Goal: Task Accomplishment & Management: Complete application form

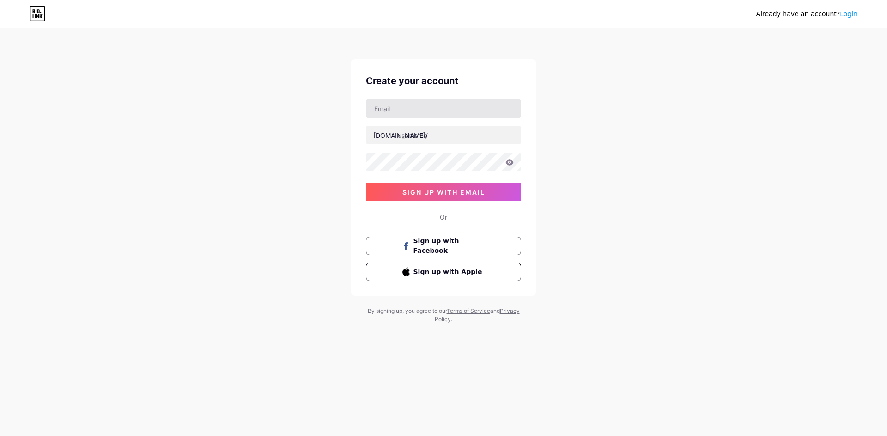
click at [402, 113] on input "text" at bounding box center [443, 108] width 154 height 18
type input "[EMAIL_ADDRESS][DOMAIN_NAME]"
click at [411, 141] on input "text" at bounding box center [443, 135] width 154 height 18
type input "hot51cam"
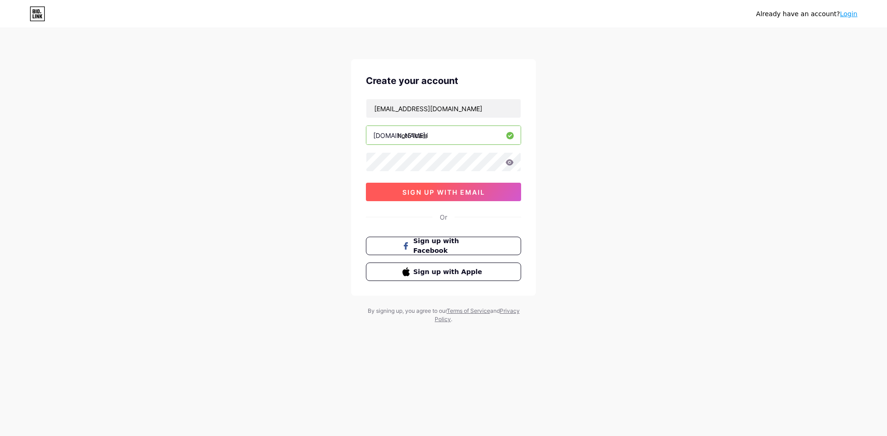
click at [442, 190] on span "sign up with email" at bounding box center [443, 192] width 83 height 8
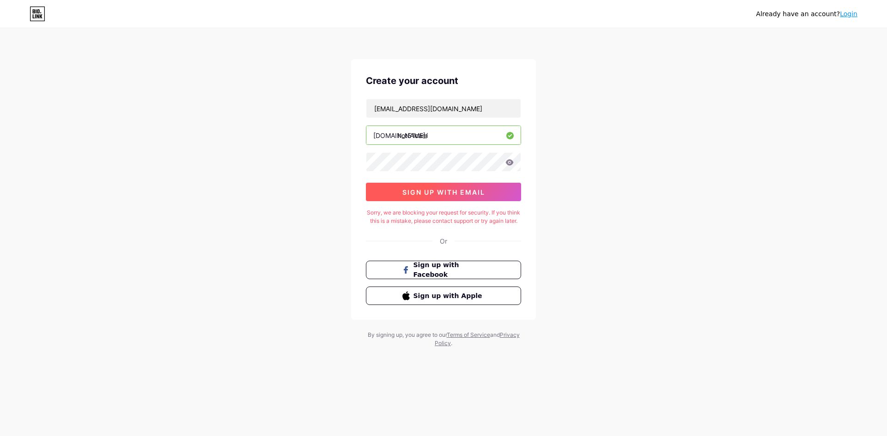
click at [444, 193] on span "sign up with email" at bounding box center [443, 192] width 83 height 8
click at [469, 121] on div "[EMAIL_ADDRESS][DOMAIN_NAME] [DOMAIN_NAME]/ hot51cam 0cAFcWeA7_ISf3xsf6ebKgDve6…" at bounding box center [443, 150] width 155 height 103
click at [469, 109] on input "[EMAIL_ADDRESS][DOMAIN_NAME]" at bounding box center [443, 108] width 154 height 18
type input "[EMAIL_ADDRESS][DOMAIN_NAME]"
click at [460, 193] on span "sign up with email" at bounding box center [443, 192] width 83 height 8
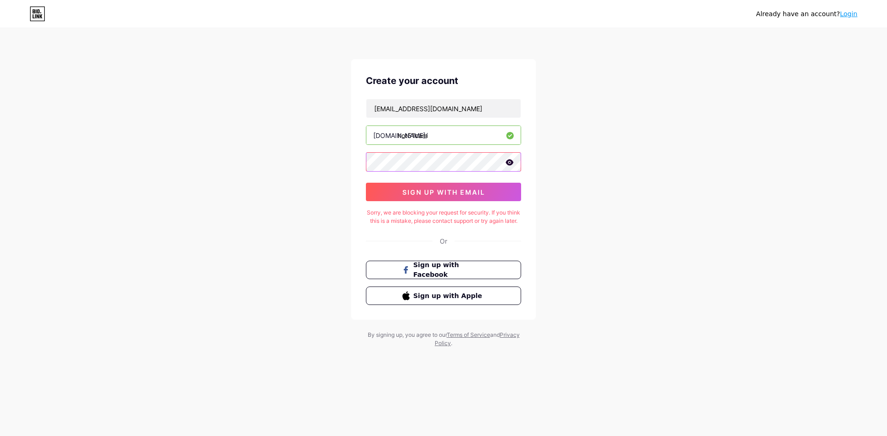
click at [300, 172] on div "Already have an account? Login Create your account [EMAIL_ADDRESS][DOMAIN_NAME]…" at bounding box center [443, 188] width 887 height 377
click at [394, 191] on button "sign up with email" at bounding box center [443, 192] width 155 height 18
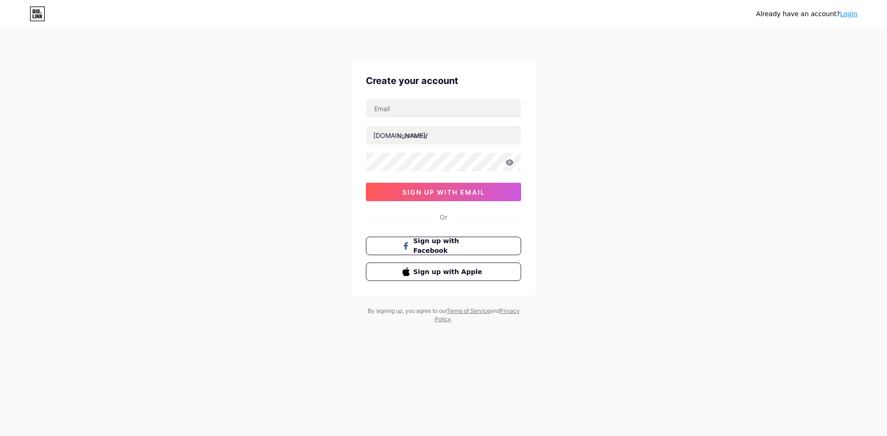
click at [409, 120] on div "bio.link/ sign up with email" at bounding box center [443, 150] width 155 height 103
click at [415, 110] on input "text" at bounding box center [443, 108] width 154 height 18
click at [462, 118] on div at bounding box center [443, 108] width 155 height 19
click at [441, 106] on input "text" at bounding box center [443, 108] width 154 height 18
paste input "[EMAIL_ADDRESS][DOMAIN_NAME]"
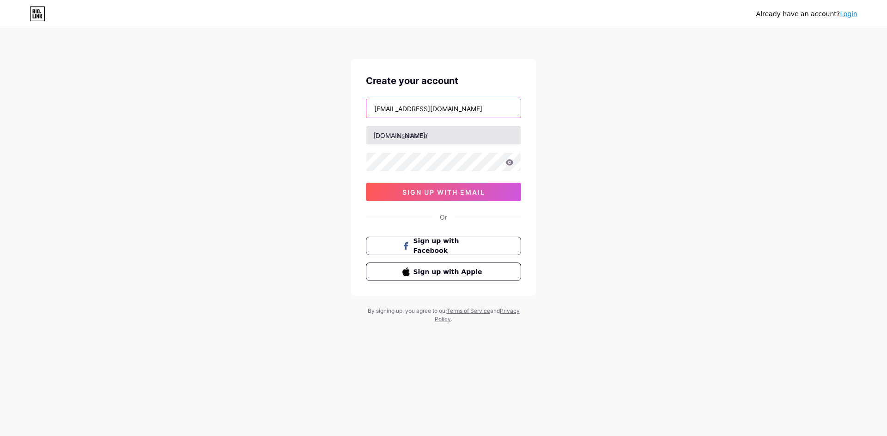
type input "[EMAIL_ADDRESS][DOMAIN_NAME]"
click at [415, 139] on input "text" at bounding box center [443, 135] width 154 height 18
type input "hot51cam"
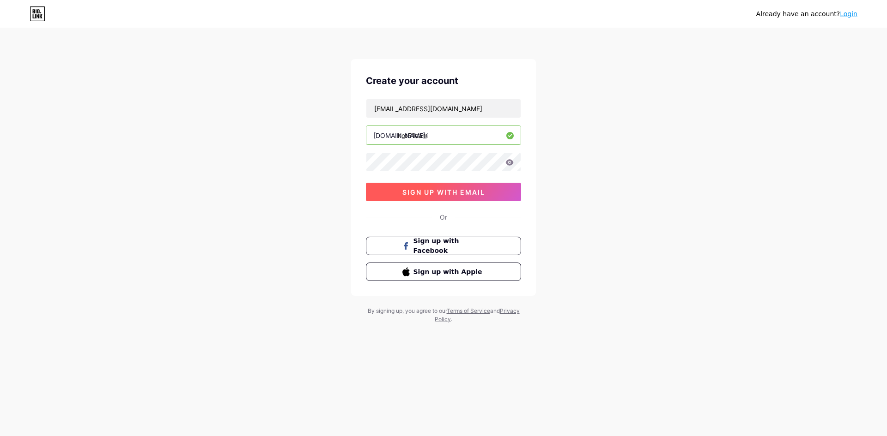
drag, startPoint x: 414, startPoint y: 189, endPoint x: 417, endPoint y: 183, distance: 6.4
click at [416, 184] on button "sign up with email" at bounding box center [443, 192] width 155 height 18
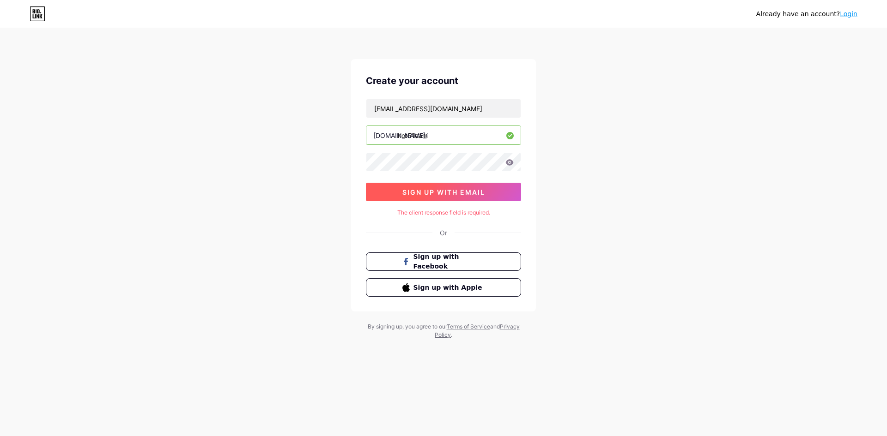
click at [411, 191] on span "sign up with email" at bounding box center [443, 192] width 83 height 8
click at [412, 189] on span "sign up with email" at bounding box center [443, 192] width 83 height 8
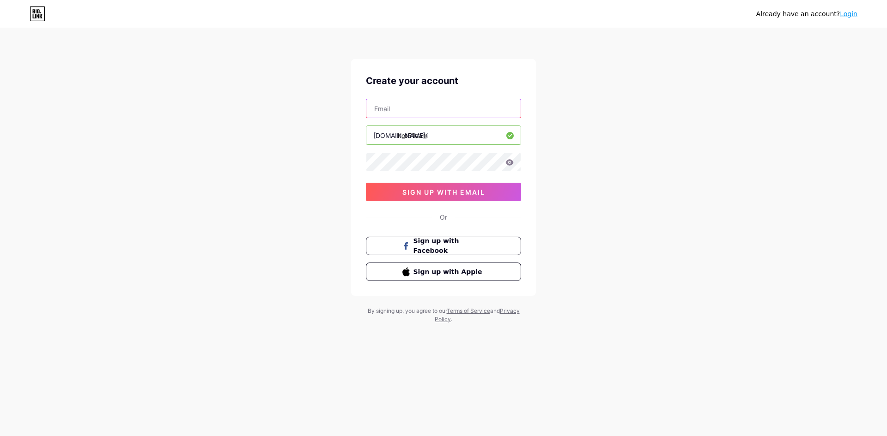
click at [420, 113] on input "text" at bounding box center [443, 108] width 154 height 18
type input "[EMAIL_ADDRESS][DOMAIN_NAME]"
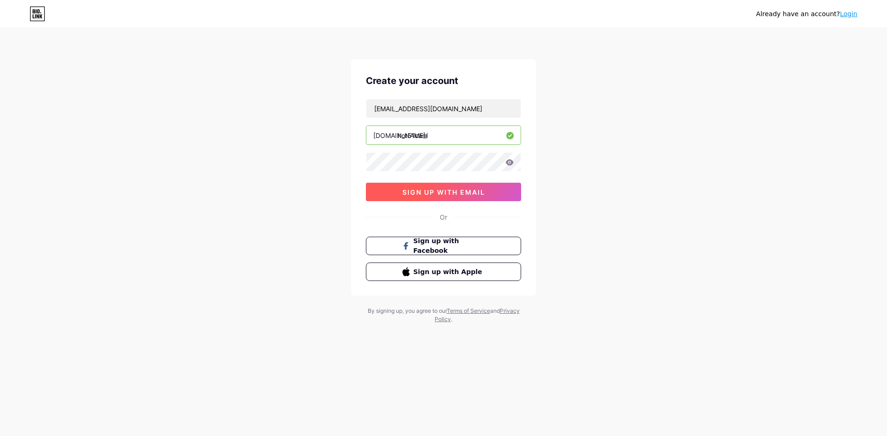
click at [438, 199] on button "sign up with email" at bounding box center [443, 192] width 155 height 18
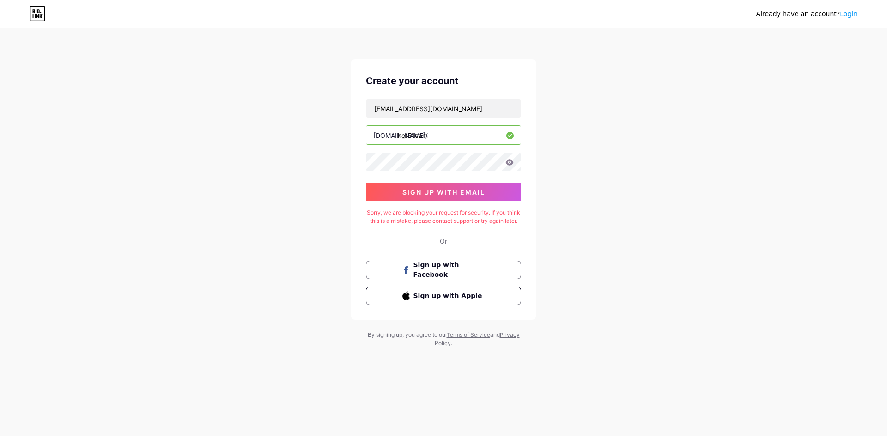
click at [454, 133] on input "hot51cam" at bounding box center [443, 135] width 154 height 18
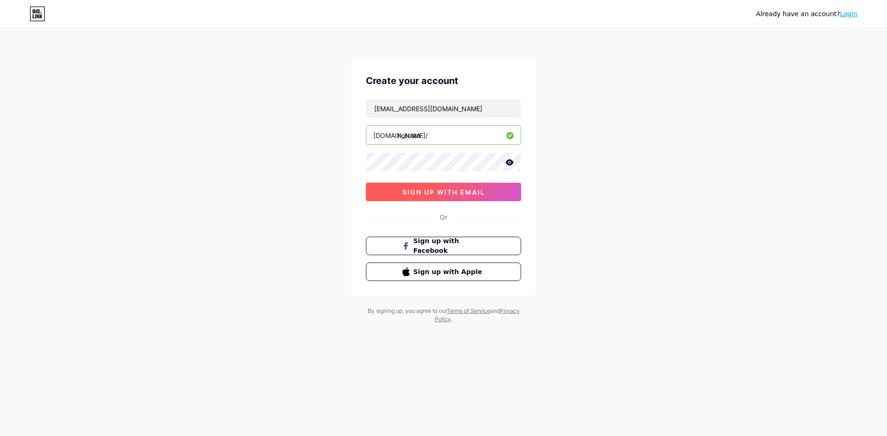
type input "hotcam"
click at [434, 193] on span "sign up with email" at bounding box center [443, 192] width 83 height 8
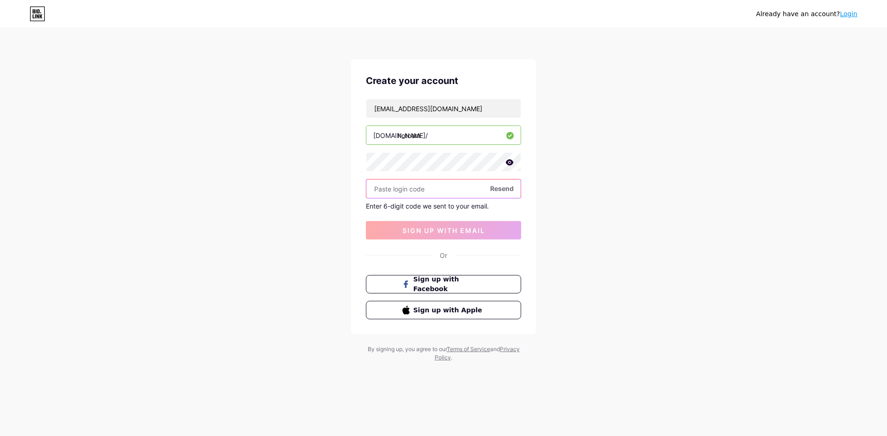
paste input "272128"
type input "272128"
click at [404, 226] on button "sign up with email" at bounding box center [443, 230] width 155 height 18
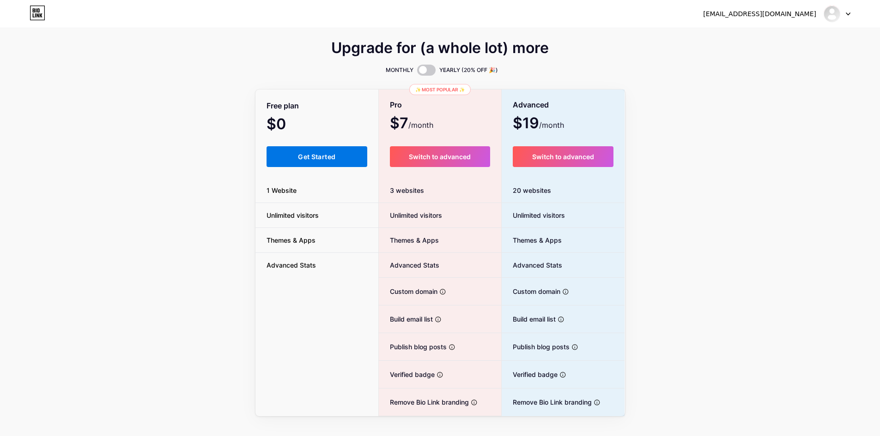
click at [305, 155] on span "Get Started" at bounding box center [316, 157] width 37 height 8
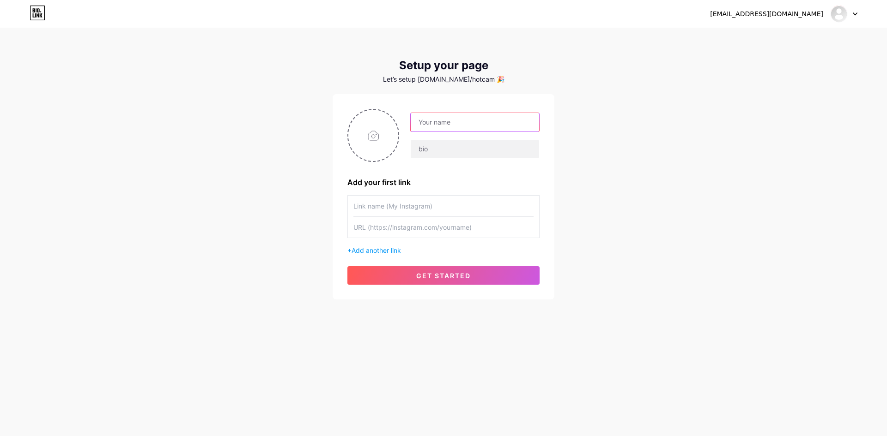
click at [447, 123] on input "text" at bounding box center [475, 122] width 128 height 18
type input "Hotlivecam"
click at [464, 153] on input "text" at bounding box center [475, 149] width 128 height 18
paste input "Hot51 - Tải App HotLive Bản Mobile & Web Mới Nhất 2025"
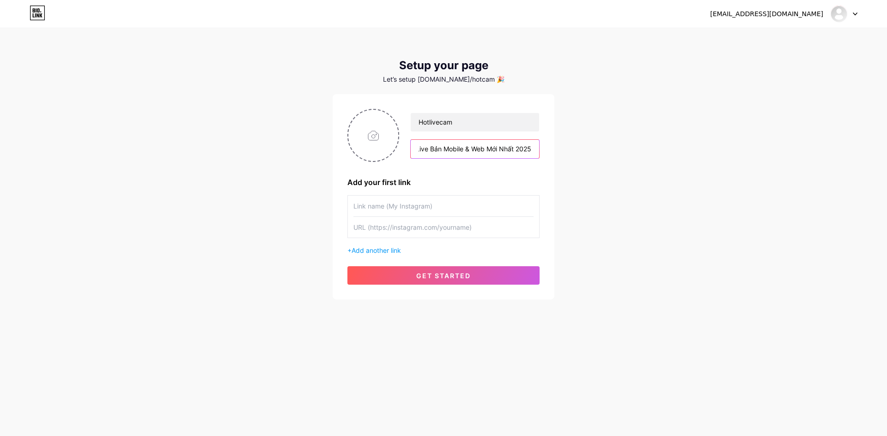
type input "Hot51 - Tải App HotLive Bản Mobile & Web Mới Nhất 2025"
click at [399, 225] on input "text" at bounding box center [443, 227] width 180 height 21
paste input "https://hot51.cam/"
click at [384, 229] on input "https://hot51.cam/" at bounding box center [443, 227] width 180 height 21
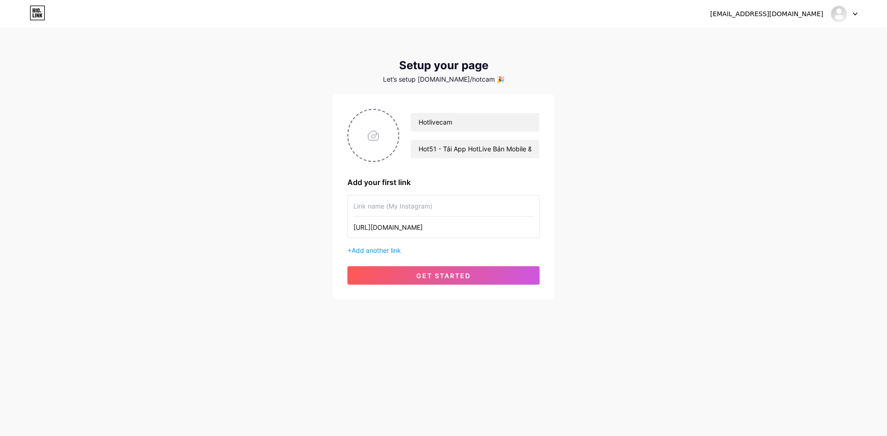
click at [384, 229] on input "https://hot51.cam/" at bounding box center [443, 227] width 180 height 21
type input "https://hot51.cam/"
click at [405, 210] on input "text" at bounding box center [443, 206] width 180 height 21
paste input "hot51"
type input "hot51"
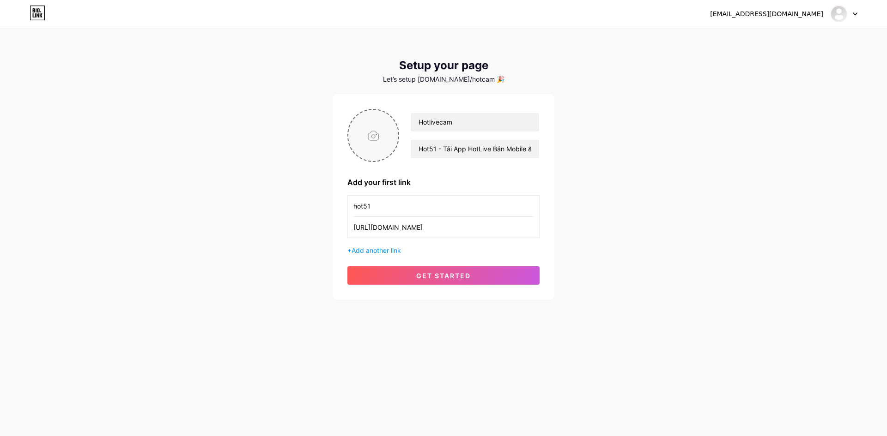
click at [378, 133] on input "file" at bounding box center [373, 135] width 50 height 51
type input "C:\fakepath\HOT51 (2).png"
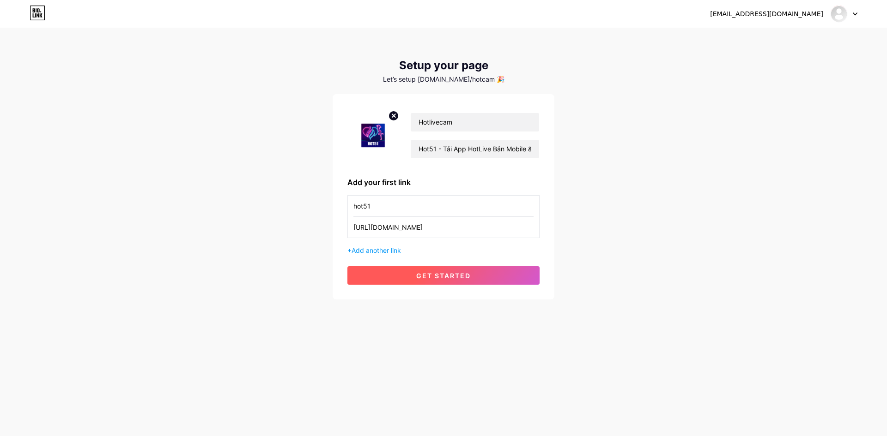
click at [409, 273] on button "get started" at bounding box center [443, 275] width 192 height 18
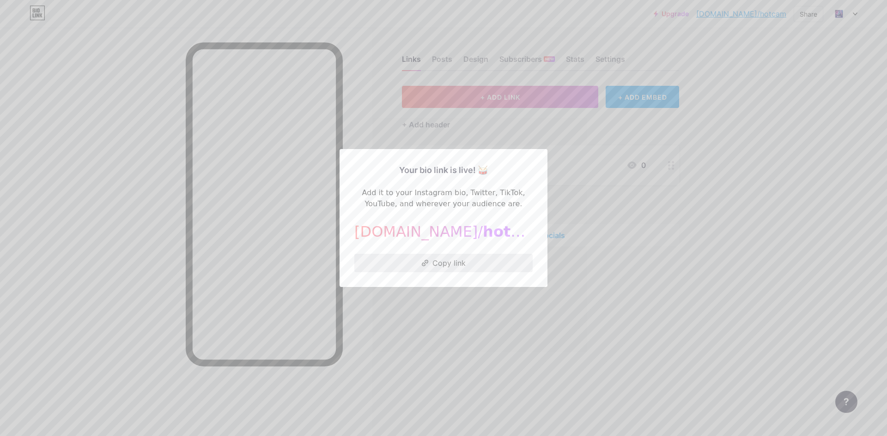
click at [438, 265] on button "Copy link" at bounding box center [443, 263] width 178 height 18
click at [625, 282] on div at bounding box center [443, 218] width 887 height 436
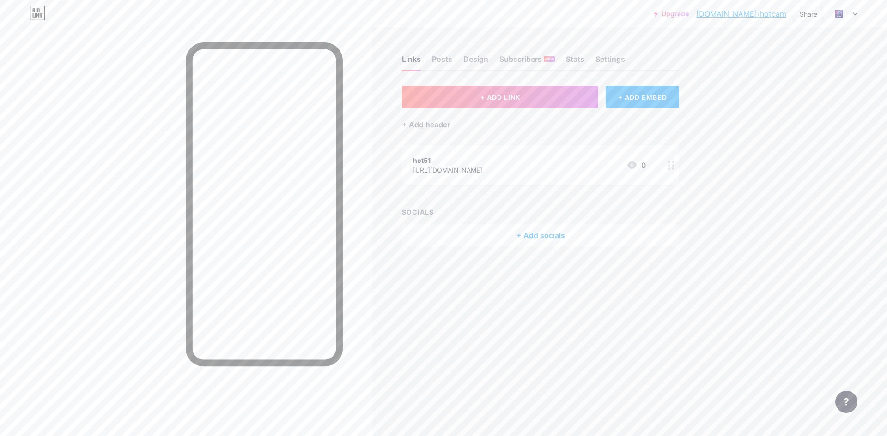
click at [532, 236] on div "+ Add socials" at bounding box center [540, 235] width 277 height 22
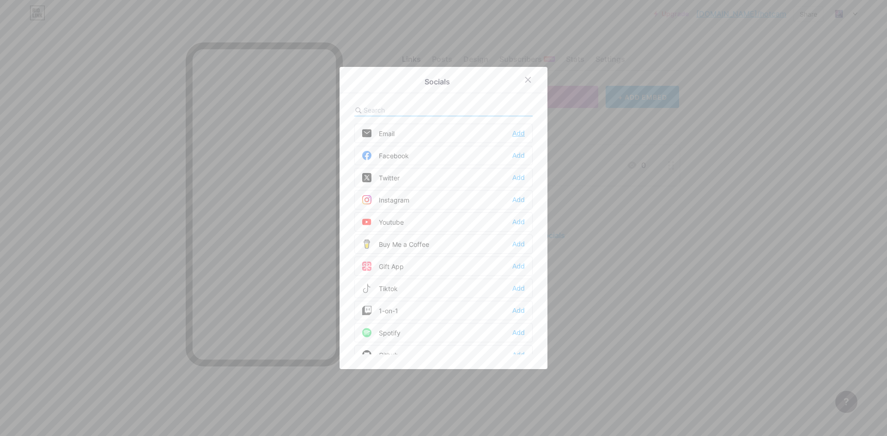
click at [516, 132] on div "Add" at bounding box center [518, 133] width 12 height 9
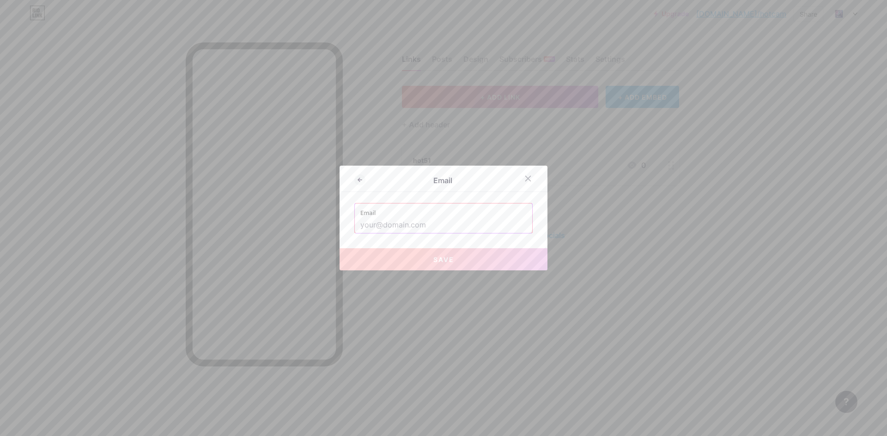
click at [436, 224] on input "text" at bounding box center [443, 225] width 166 height 16
paste input "[EMAIL_ADDRESS][DOMAIN_NAME]"
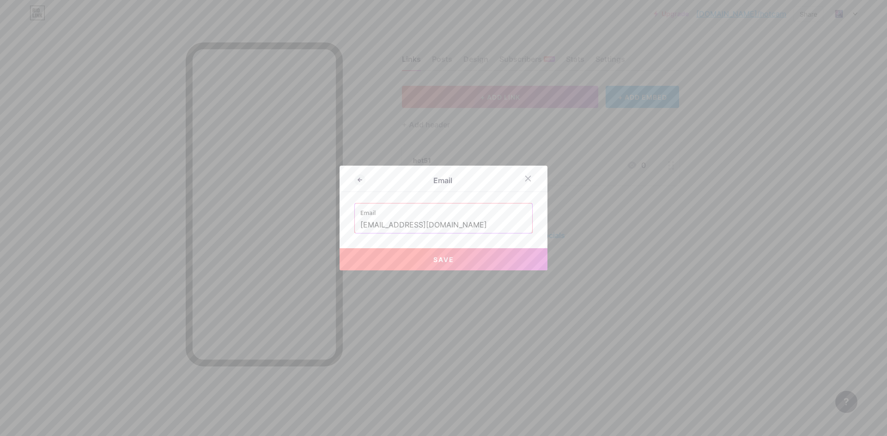
click at [458, 265] on button "Save" at bounding box center [443, 259] width 208 height 22
type input "mailto:hot51cam@gmail.com"
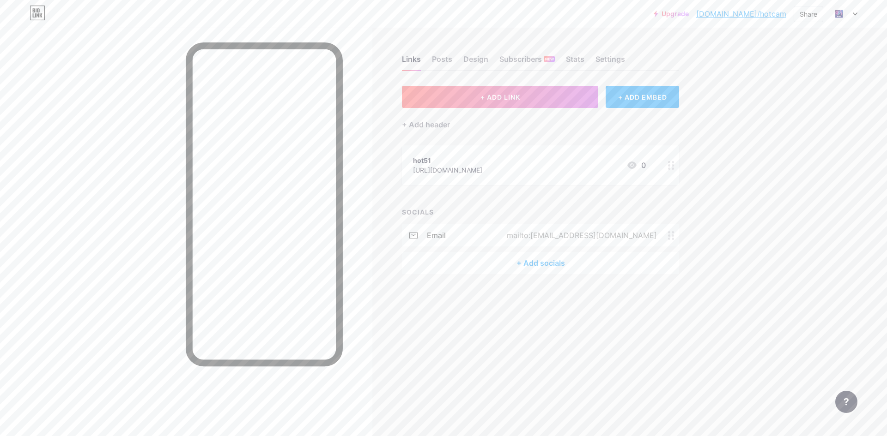
click at [531, 260] on div "+ Add socials" at bounding box center [540, 263] width 277 height 22
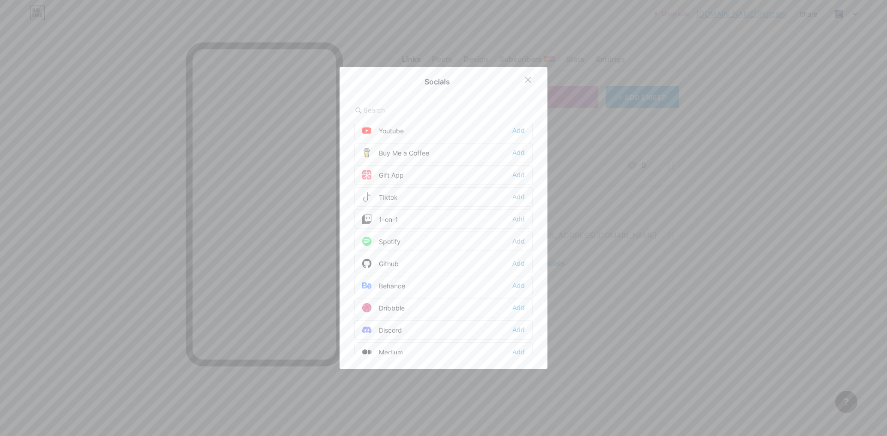
scroll to position [92, 0]
click at [508, 282] on div "Behance Add" at bounding box center [443, 284] width 178 height 19
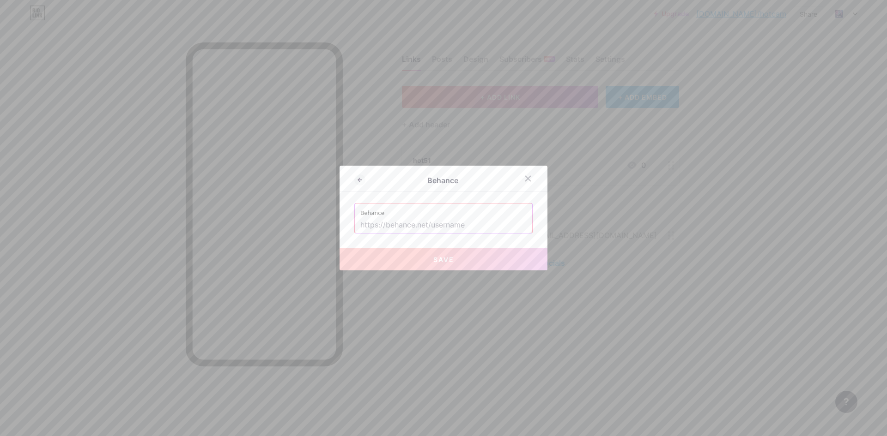
click at [390, 226] on input "text" at bounding box center [443, 225] width 166 height 16
paste input "https://www.behance.net/hot51cam"
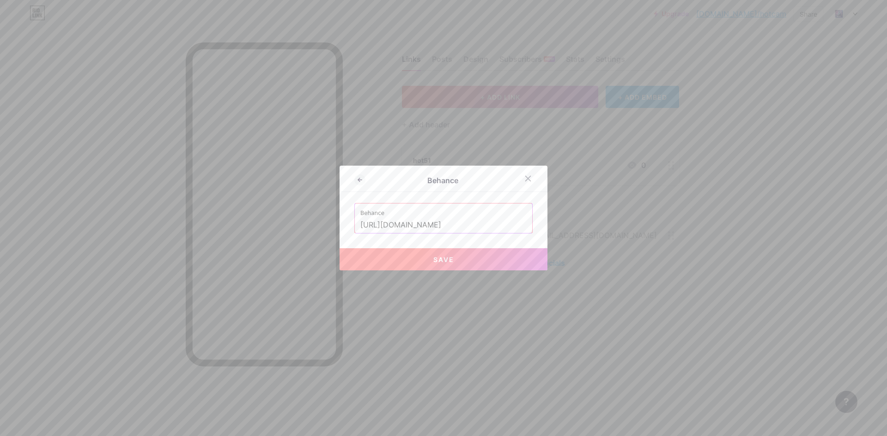
type input "https://www.behance.net/hot51cam"
click at [405, 259] on button "Save" at bounding box center [443, 259] width 208 height 22
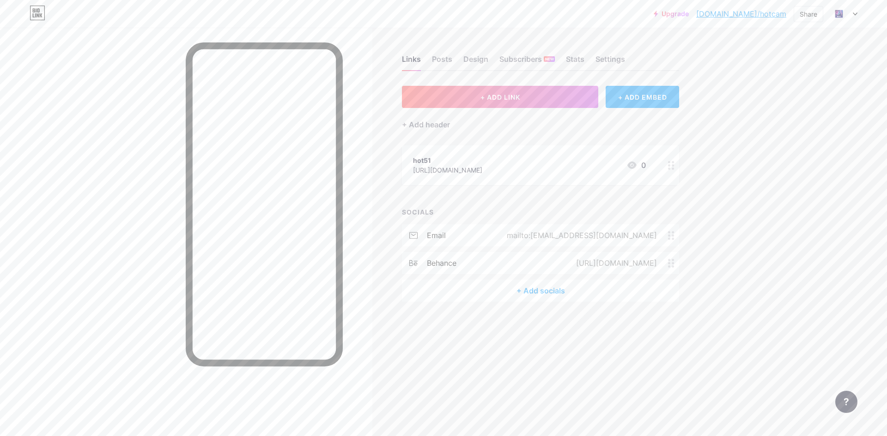
click at [547, 294] on div "+ Add socials" at bounding box center [540, 291] width 277 height 22
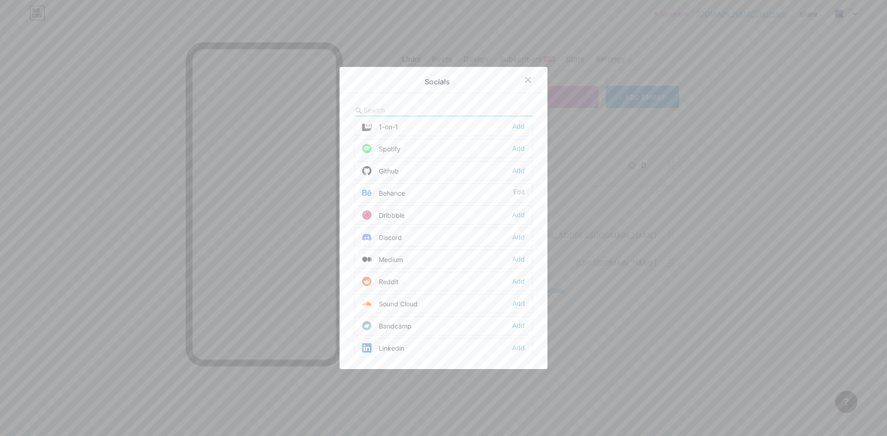
scroll to position [185, 0]
click at [387, 262] on div "Medium" at bounding box center [382, 258] width 41 height 9
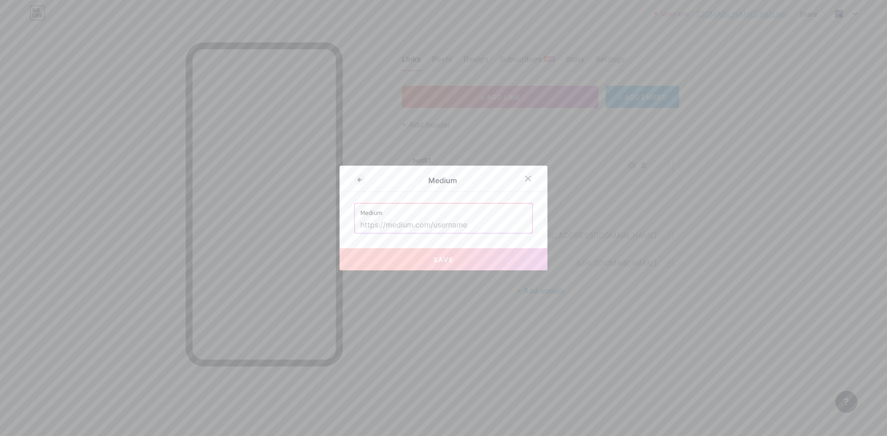
click at [402, 223] on input "text" at bounding box center [443, 225] width 166 height 16
paste input "https://medium.com/@hot51cam/about"
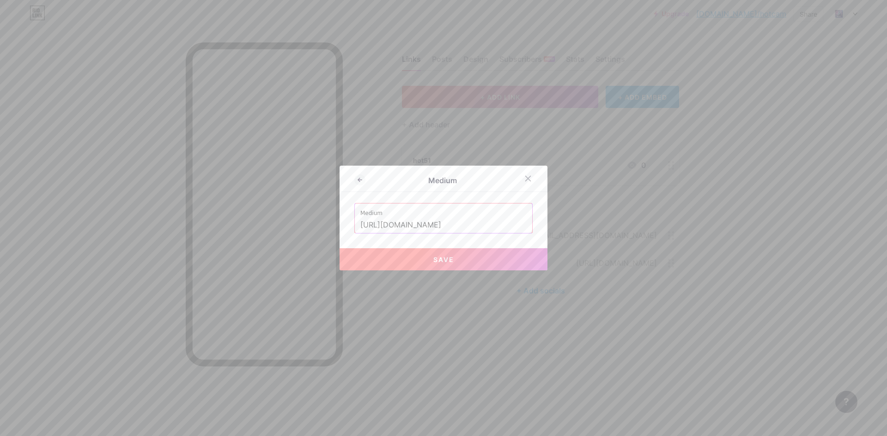
type input "https://medium.com/@hot51cam/"
click at [452, 260] on button "Save" at bounding box center [443, 259] width 208 height 22
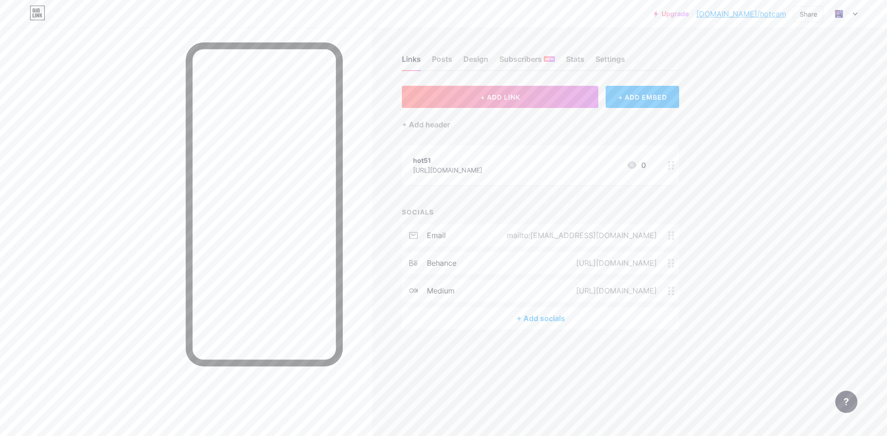
click at [537, 318] on div "+ Add socials" at bounding box center [540, 319] width 277 height 22
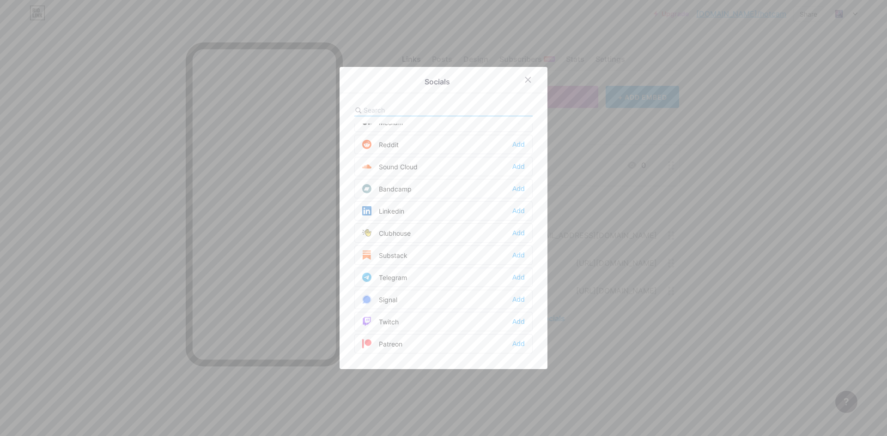
scroll to position [323, 0]
click at [403, 272] on div "Telegram" at bounding box center [384, 275] width 45 height 9
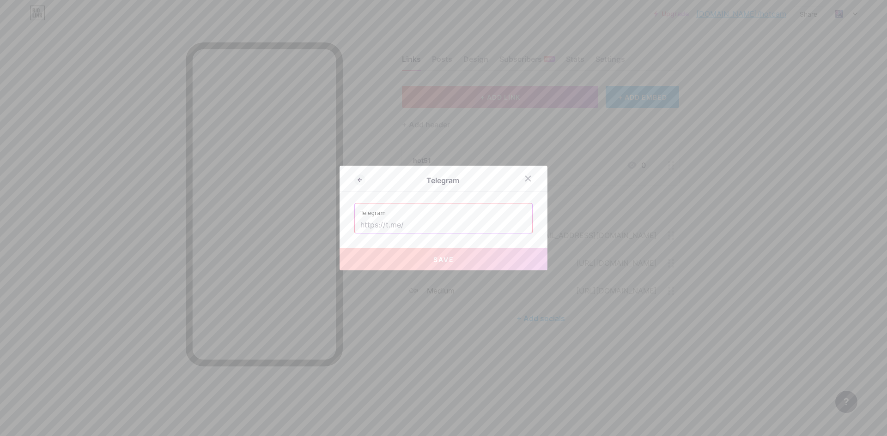
drag, startPoint x: 414, startPoint y: 223, endPoint x: 419, endPoint y: 226, distance: 5.4
click at [414, 223] on input "text" at bounding box center [443, 225] width 166 height 16
paste input "https://t.me/s/hot51cam"
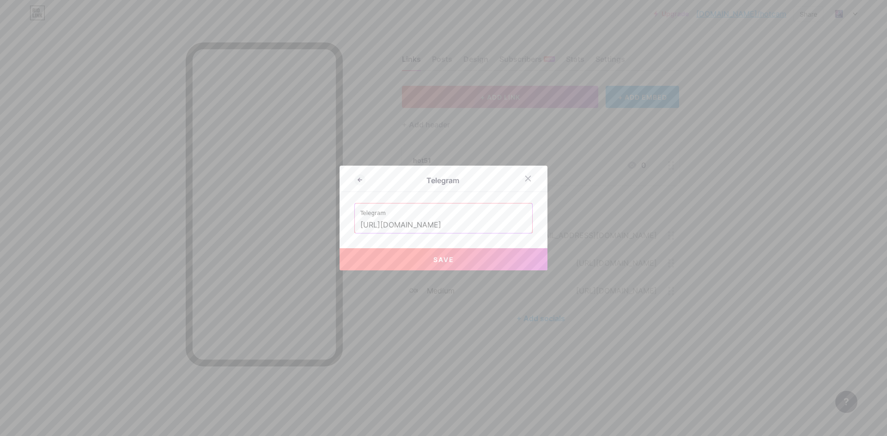
click at [405, 228] on input "https://t.me/s/hot51cam" at bounding box center [443, 225] width 166 height 16
type input "https://t.me/hot51cam"
click at [431, 266] on button "Save" at bounding box center [443, 259] width 208 height 22
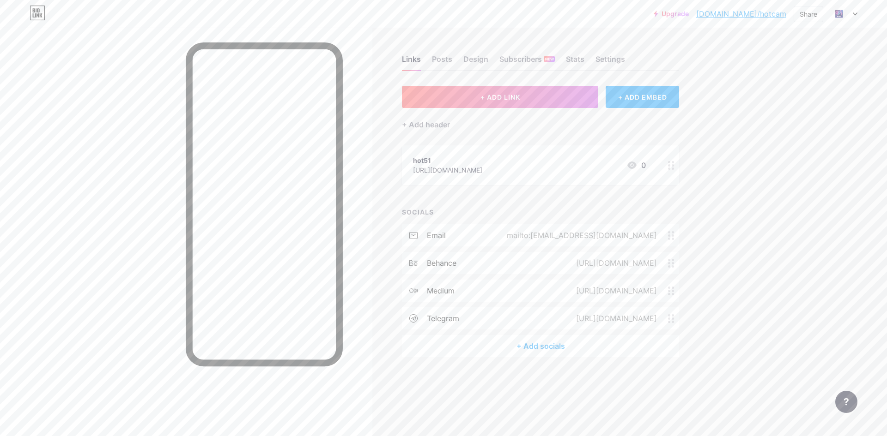
click at [525, 344] on div "+ Add socials" at bounding box center [540, 346] width 277 height 22
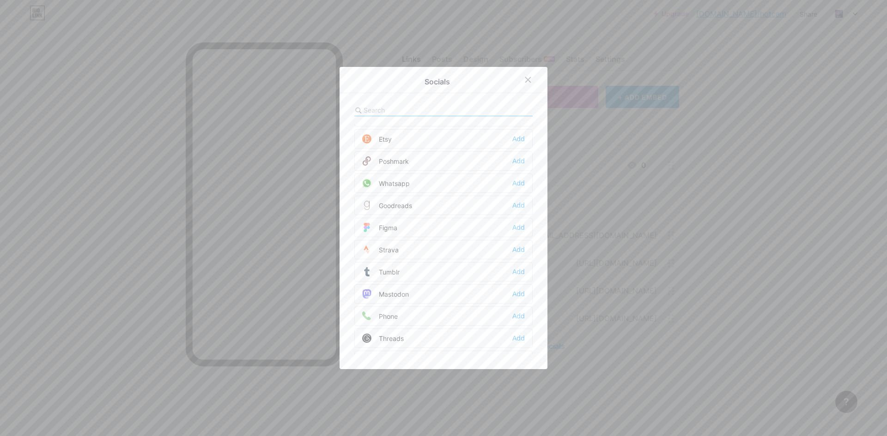
scroll to position [833, 0]
click at [510, 337] on div "Bluesky Add" at bounding box center [443, 341] width 178 height 19
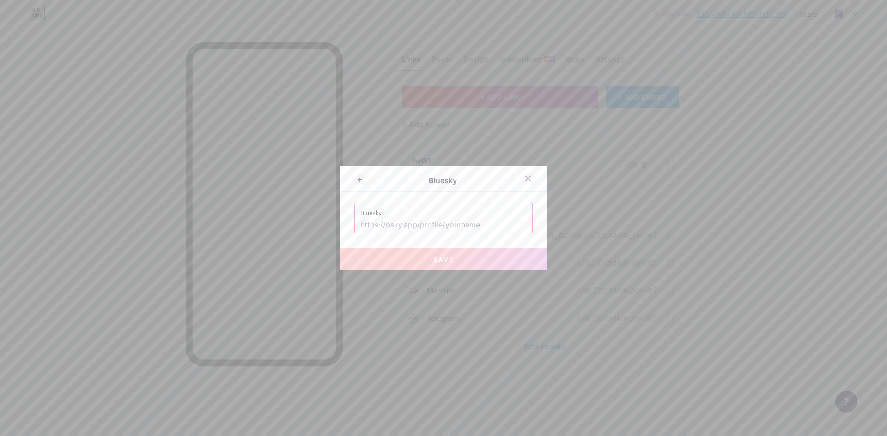
click at [460, 229] on input "text" at bounding box center [443, 225] width 166 height 16
paste input "https://bsky.app/profile/hot51cam.bsky.social"
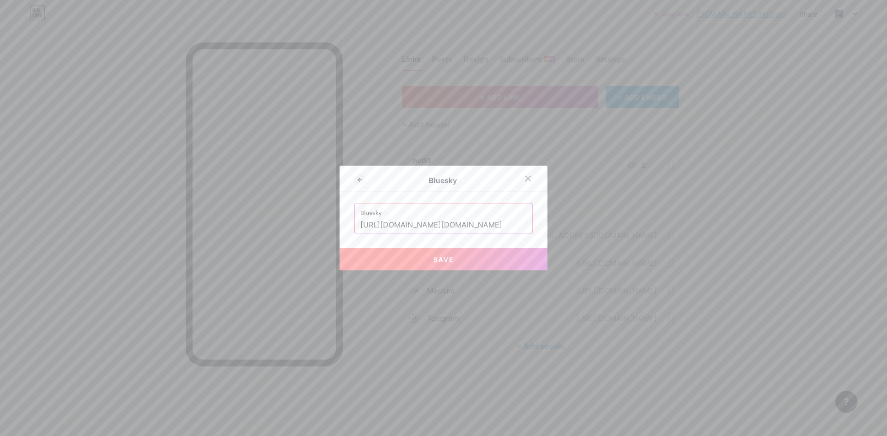
type input "https://bsky.app/profile/hot51cam.bsky.social"
click at [473, 259] on button "Save" at bounding box center [443, 259] width 208 height 22
